Goal: Task Accomplishment & Management: Use online tool/utility

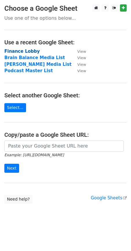
click at [18, 50] on strong "Finance Lobby" at bounding box center [21, 51] width 35 height 5
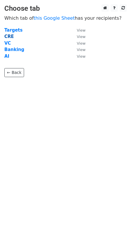
click at [11, 37] on strong "CRE" at bounding box center [9, 36] width 10 height 5
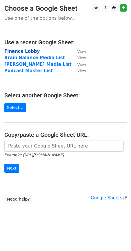
click at [23, 53] on strong "Finance Lobby" at bounding box center [21, 51] width 35 height 5
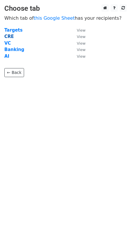
click at [6, 38] on strong "CRE" at bounding box center [9, 36] width 10 height 5
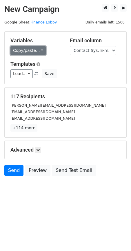
click at [26, 52] on link "Copy/paste..." at bounding box center [27, 50] width 35 height 9
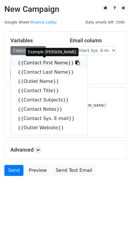
click at [33, 64] on link "{{Contact First Name}}" at bounding box center [49, 62] width 77 height 9
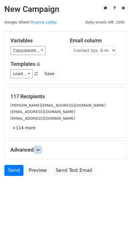
click at [38, 151] on icon at bounding box center [37, 149] width 3 height 3
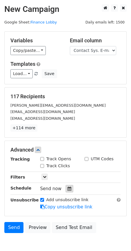
click at [68, 189] on icon at bounding box center [70, 189] width 4 height 4
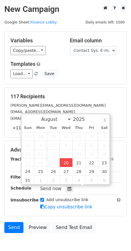
type input "2025-08-20 14:00"
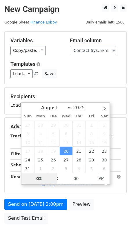
type input "9"
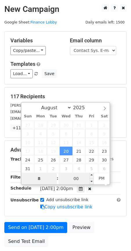
type input "8"
type input "2025-08-20 20:00"
type input "08"
drag, startPoint x: 77, startPoint y: 178, endPoint x: 64, endPoint y: 178, distance: 13.4
click at [64, 178] on input "00" at bounding box center [76, 179] width 35 height 12
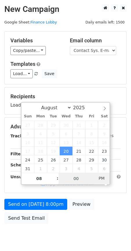
drag, startPoint x: 66, startPoint y: 178, endPoint x: 104, endPoint y: 179, distance: 38.9
click at [104, 179] on div "08 : 00 PM" at bounding box center [65, 179] width 88 height 12
type input "55"
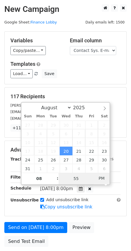
type input "2025-08-20 14:55"
type input "02"
click at [103, 178] on span "PM" at bounding box center [102, 179] width 16 height 12
click at [102, 175] on span "PM" at bounding box center [102, 179] width 16 height 12
type input "55"
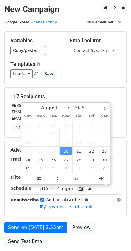
click at [100, 184] on div "August September October November December 2025 Sun Mon Tue Wed Thu Fri Sat 27 …" at bounding box center [65, 143] width 89 height 83
click at [101, 178] on span "PM" at bounding box center [102, 179] width 16 height 12
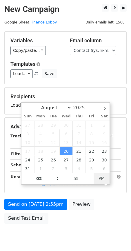
click at [102, 177] on span "PM" at bounding box center [102, 179] width 16 height 12
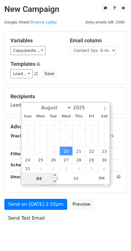
click at [38, 181] on input "02" at bounding box center [38, 179] width 35 height 12
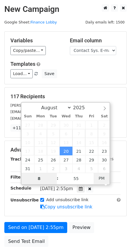
type input "02"
click at [106, 182] on span "PM" at bounding box center [102, 179] width 16 height 12
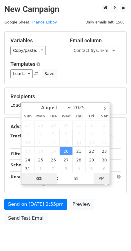
click at [101, 180] on span "PM" at bounding box center [102, 179] width 16 height 12
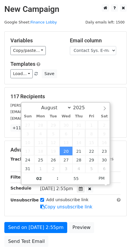
click at [52, 86] on form "Variables Copy/paste... {{Contact First Name}} {{Contact Last Name}} {{Outlet N…" at bounding box center [65, 140] width 122 height 219
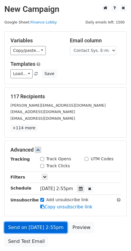
click at [40, 227] on link "Send on Aug 20 at 2:55pm" at bounding box center [35, 227] width 63 height 11
